Goal: Task Accomplishment & Management: Use online tool/utility

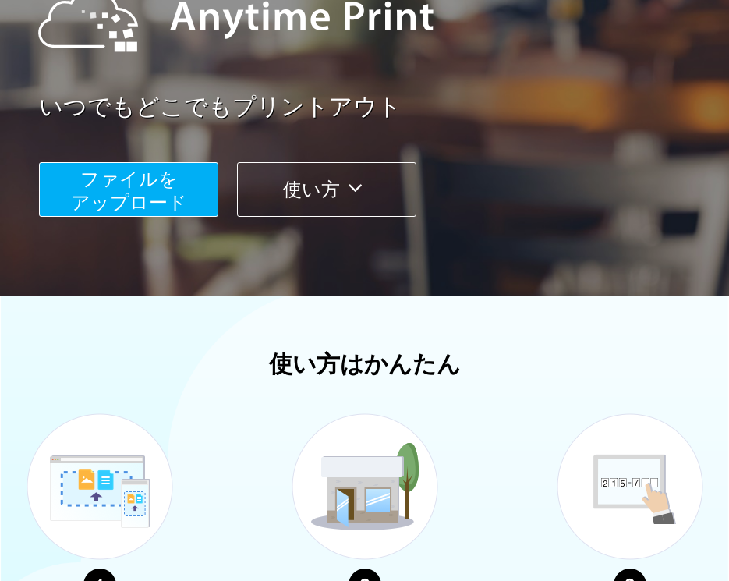
scroll to position [150, 0]
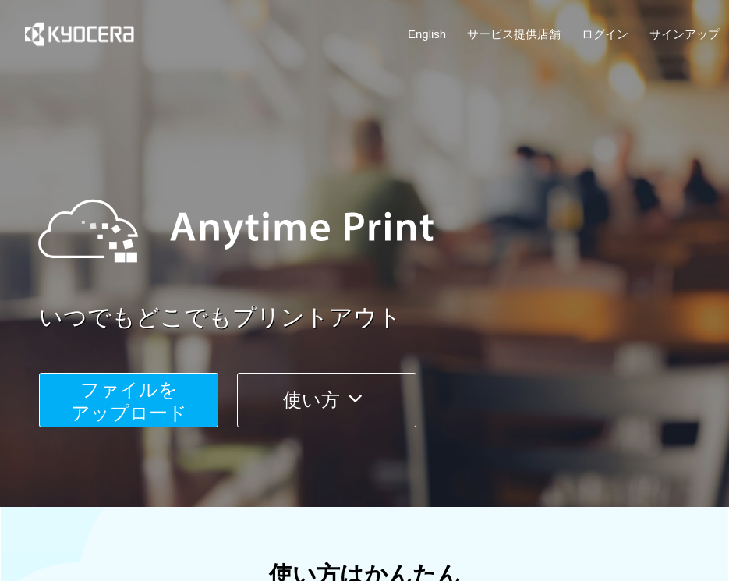
click at [167, 407] on span "ファイルを ​​アップロード" at bounding box center [129, 401] width 116 height 44
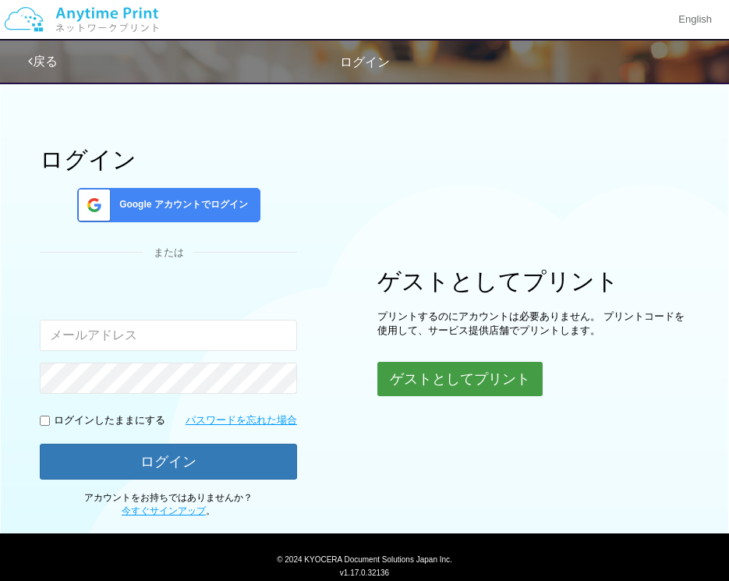
click at [500, 383] on button "ゲストとしてプリント" at bounding box center [459, 379] width 165 height 34
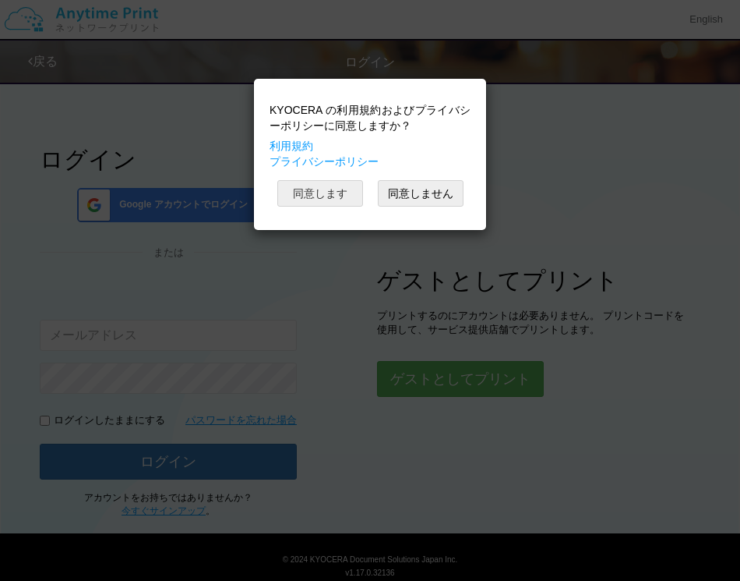
click at [343, 191] on button "同意します" at bounding box center [320, 193] width 86 height 26
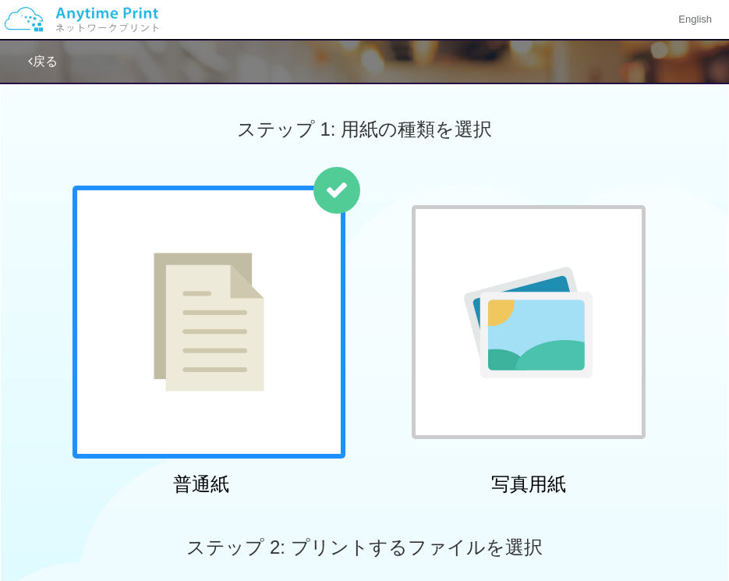
click at [254, 359] on img at bounding box center [209, 322] width 111 height 139
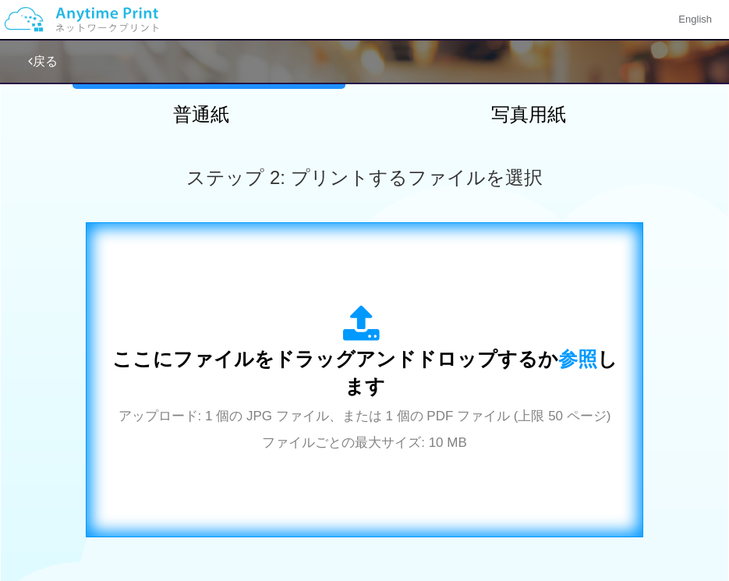
scroll to position [390, 0]
